Goal: Task Accomplishment & Management: Manage account settings

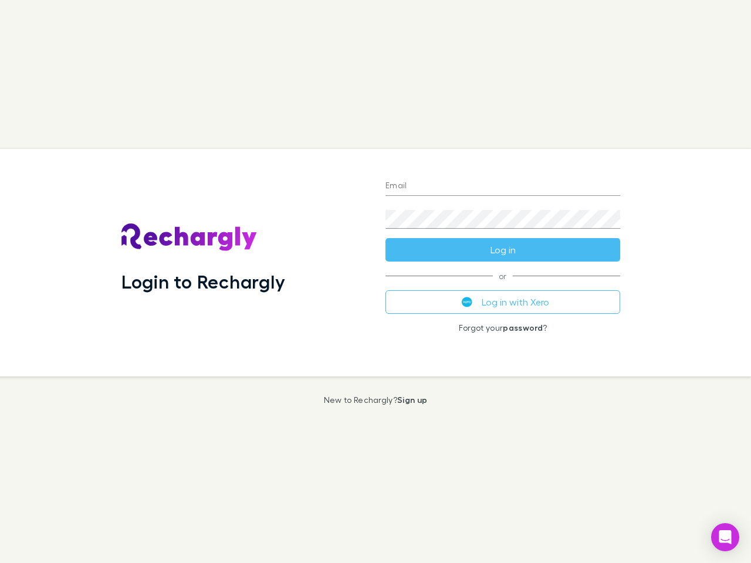
click at [376, 282] on div "Login to Rechargly" at bounding box center [244, 263] width 264 height 228
click at [503, 187] on input "Email" at bounding box center [503, 186] width 235 height 19
click at [503, 250] on form "Email Password Log in" at bounding box center [503, 215] width 235 height 94
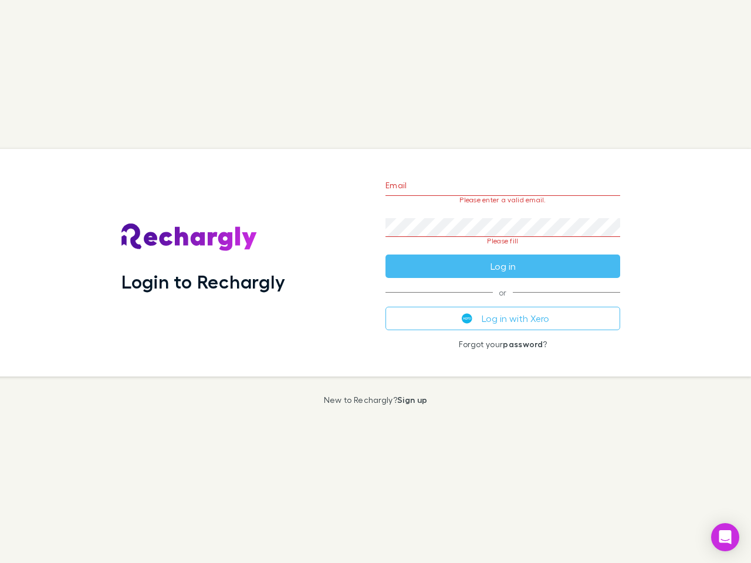
click at [503, 302] on div "Email Please enter a valid email. Password Please fill Log in or Log in with Xe…" at bounding box center [503, 263] width 254 height 228
click at [725, 538] on icon "Open Intercom Messenger" at bounding box center [725, 537] width 12 height 14
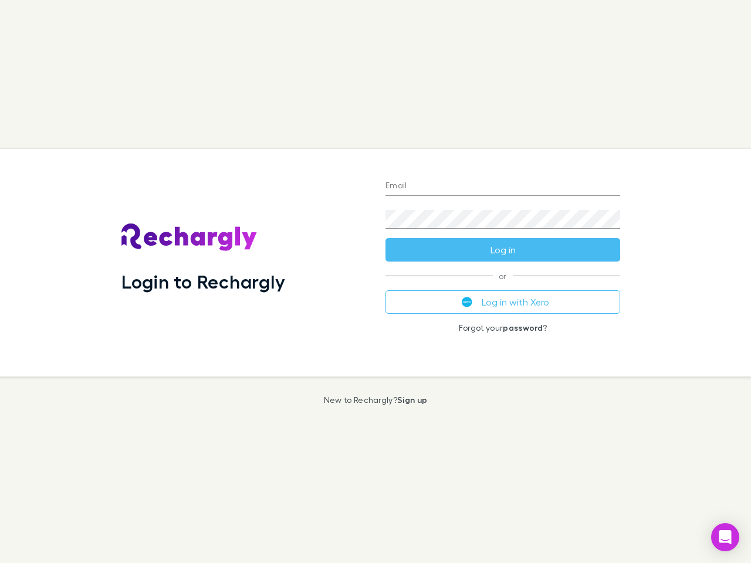
click at [376, 282] on div "Login to Rechargly" at bounding box center [244, 263] width 264 height 228
click at [503, 187] on input "Email" at bounding box center [503, 186] width 235 height 19
click at [503, 250] on button "Log in" at bounding box center [503, 249] width 235 height 23
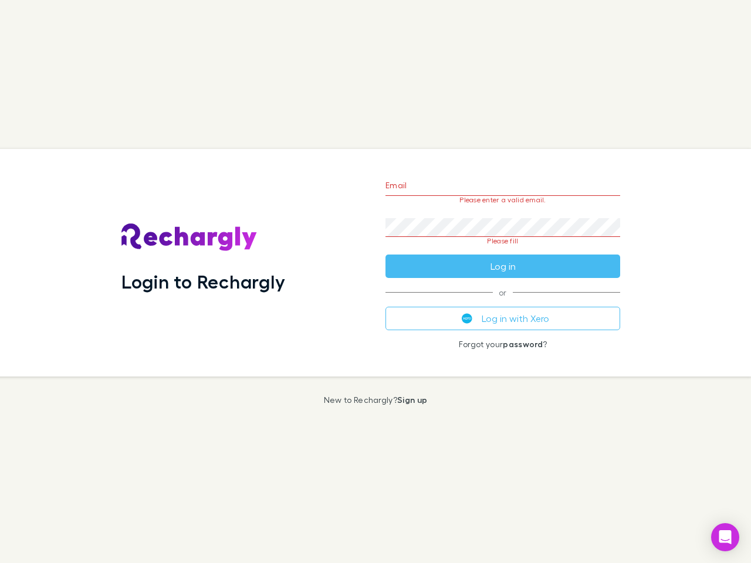
click at [503, 302] on div "Email Please enter a valid email. Password Please fill Log in or Log in with Xe…" at bounding box center [503, 263] width 254 height 228
